Goal: Find specific fact: Find specific fact

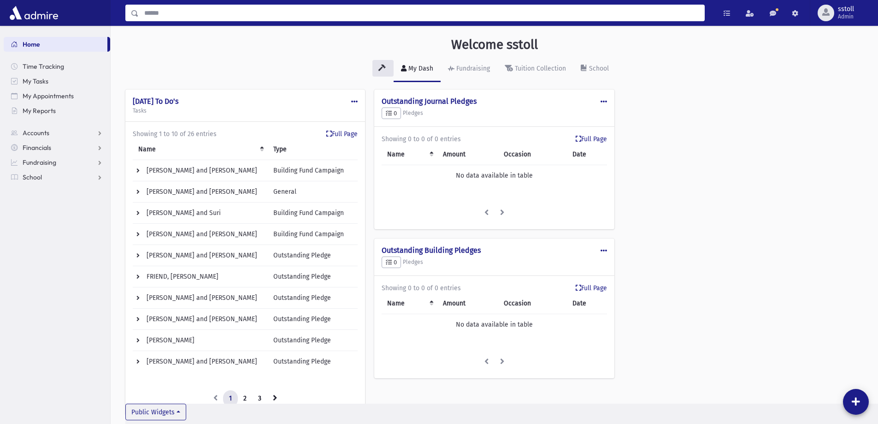
click at [198, 13] on input "Search" at bounding box center [422, 13] width 566 height 17
type input "******"
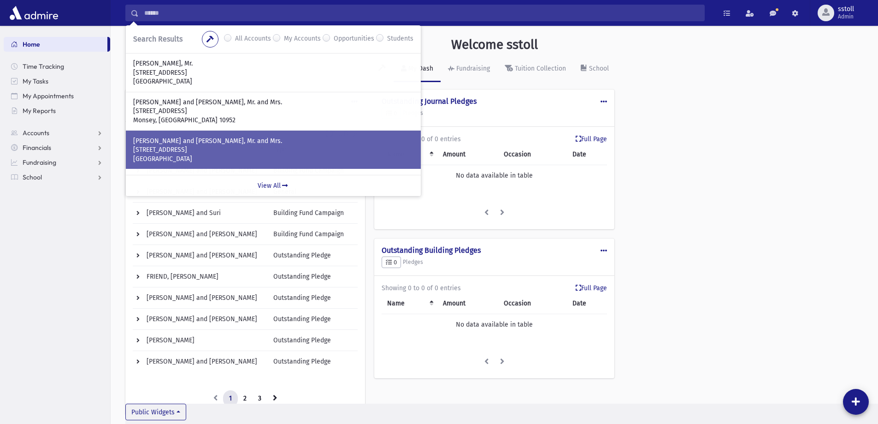
click at [240, 143] on p "GRUENEBAUM, Yaakov and Rivky, Mr. and Mrs." at bounding box center [273, 140] width 280 height 9
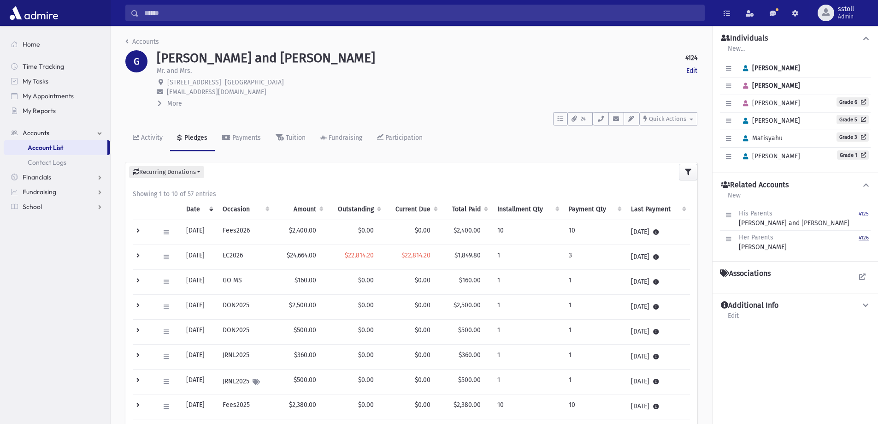
click at [868, 239] on small "4126" at bounding box center [864, 238] width 10 height 6
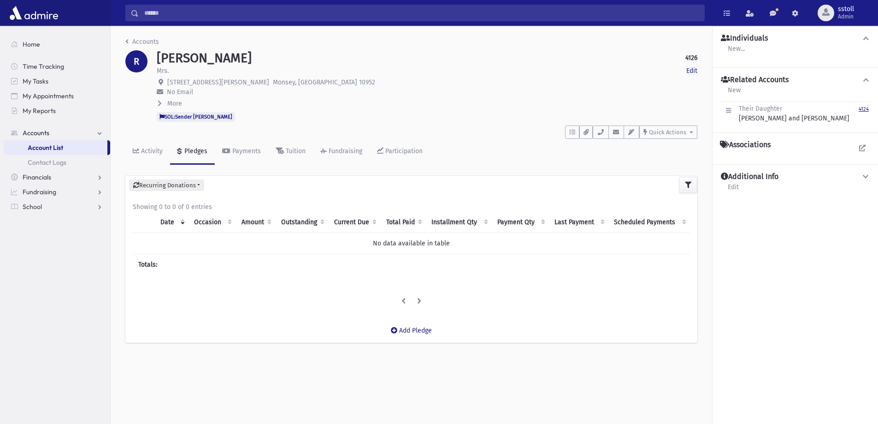
click at [866, 112] on small "4124" at bounding box center [864, 109] width 10 height 6
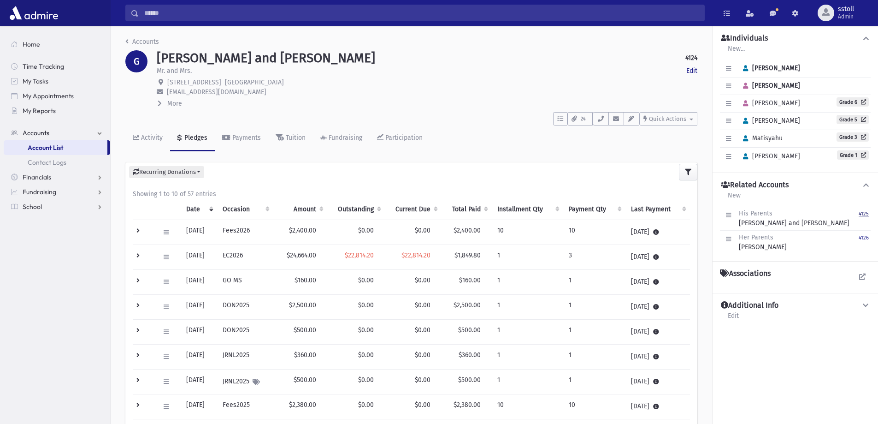
click at [867, 211] on small "4125" at bounding box center [864, 214] width 10 height 6
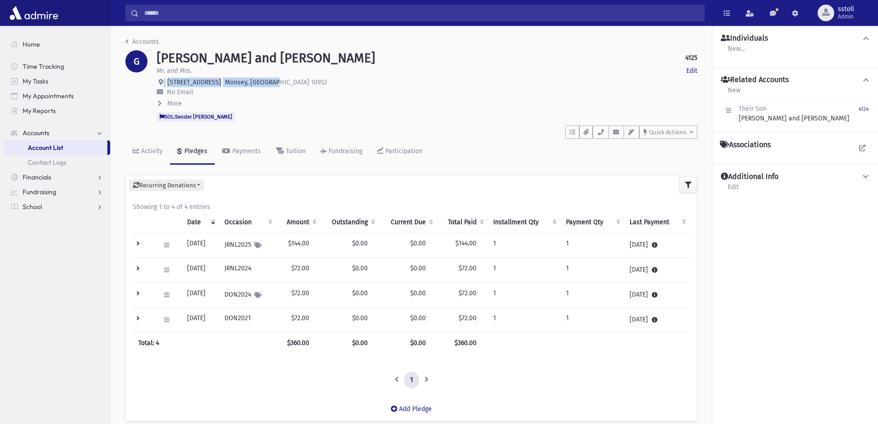
drag, startPoint x: 259, startPoint y: 82, endPoint x: 160, endPoint y: 79, distance: 98.2
click at [160, 79] on p "[STREET_ADDRESS]" at bounding box center [427, 82] width 541 height 10
